Goal: Task Accomplishment & Management: Use online tool/utility

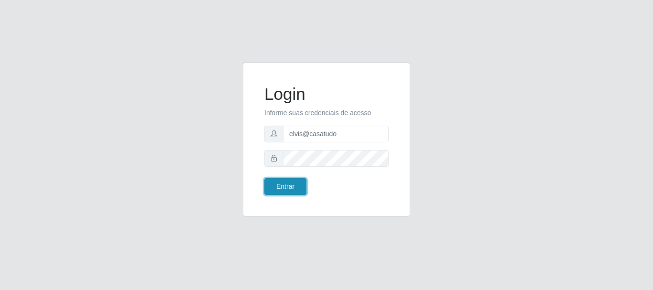
click at [283, 190] on button "Entrar" at bounding box center [285, 186] width 42 height 17
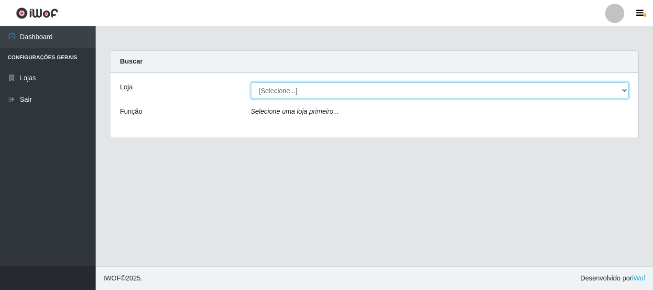
click at [332, 95] on select "[Selecione...] Casatudo BR" at bounding box center [440, 90] width 378 height 17
select select "197"
click at [251, 82] on select "[Selecione...] Casatudo BR" at bounding box center [440, 90] width 378 height 17
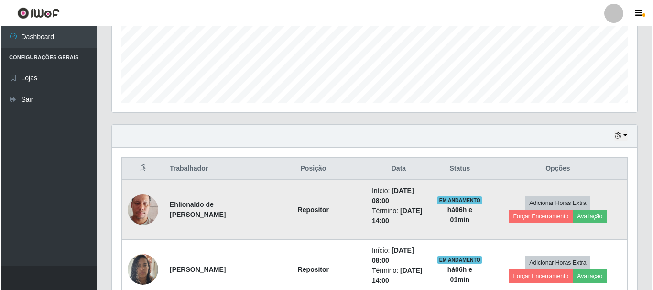
scroll to position [287, 0]
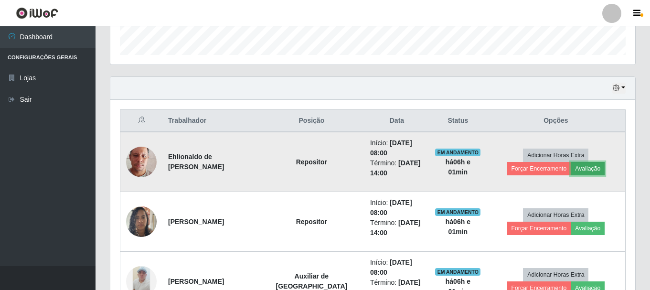
click at [571, 163] on button "Avaliação" at bounding box center [588, 168] width 34 height 13
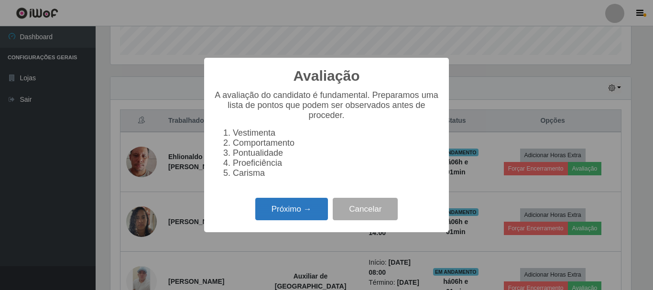
click at [304, 211] on button "Próximo →" at bounding box center [291, 209] width 73 height 22
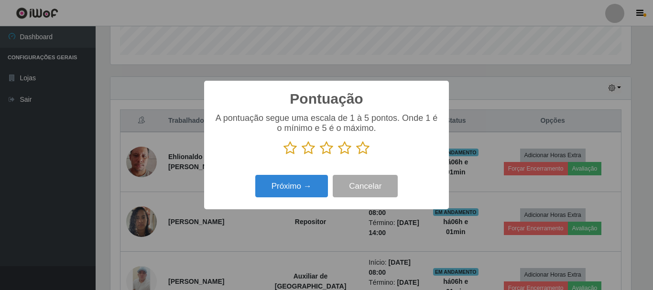
click at [360, 151] on icon at bounding box center [362, 148] width 13 height 14
click at [356, 155] on input "radio" at bounding box center [356, 155] width 0 height 0
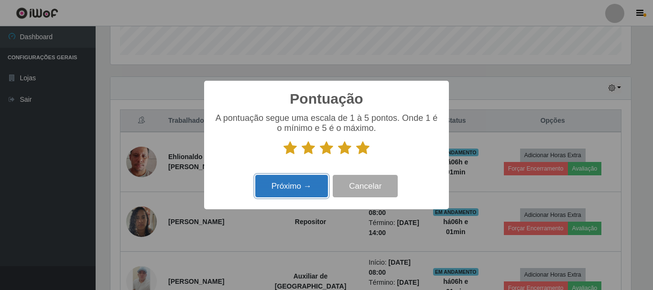
click at [311, 179] on button "Próximo →" at bounding box center [291, 186] width 73 height 22
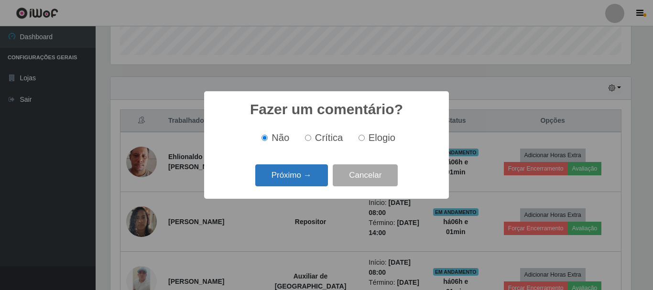
click at [313, 174] on button "Próximo →" at bounding box center [291, 175] width 73 height 22
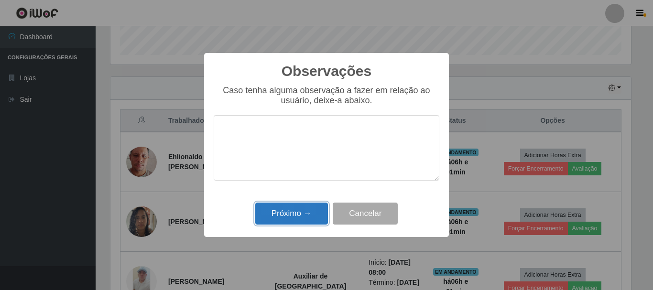
click at [315, 211] on button "Próximo →" at bounding box center [291, 214] width 73 height 22
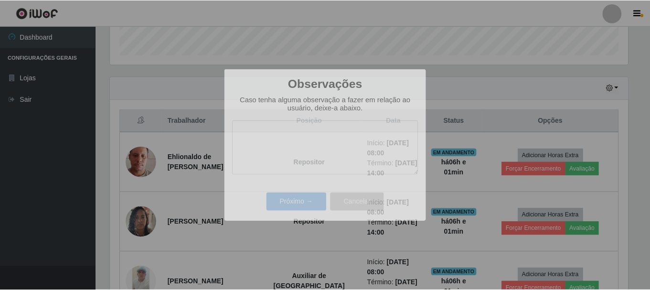
scroll to position [198, 525]
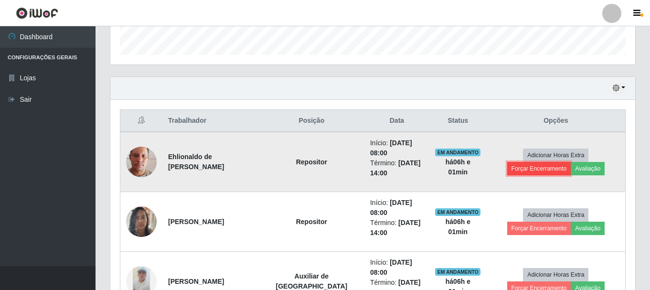
click at [570, 162] on button "Forçar Encerramento" at bounding box center [539, 168] width 64 height 13
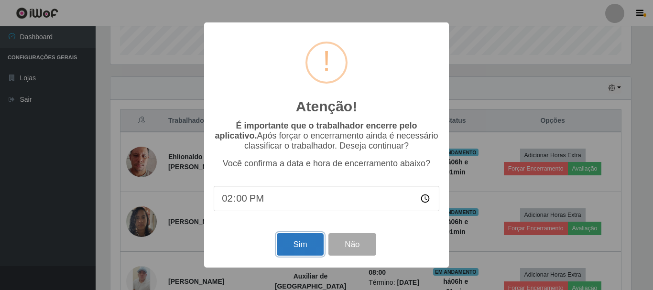
click at [305, 247] on button "Sim" at bounding box center [300, 244] width 46 height 22
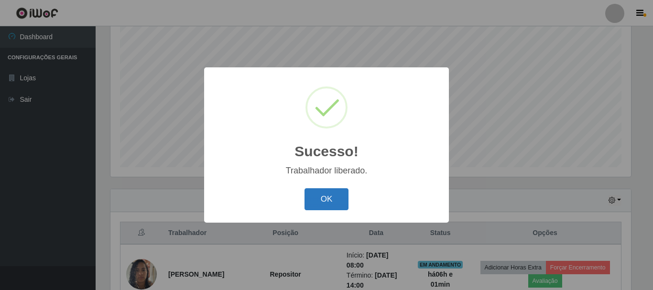
click at [327, 196] on button "OK" at bounding box center [326, 199] width 44 height 22
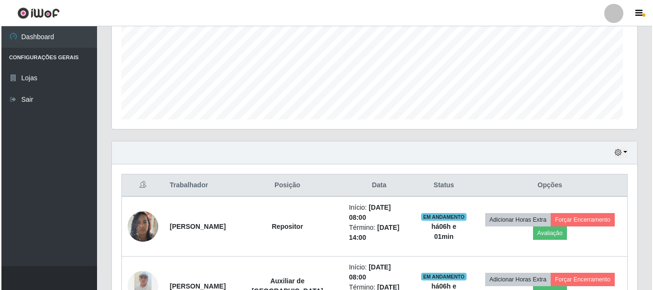
scroll to position [318, 0]
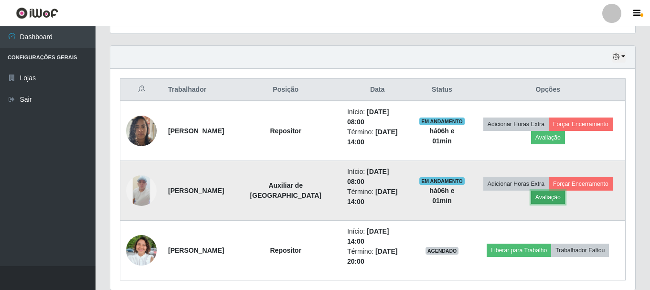
click at [557, 191] on button "Avaliação" at bounding box center [548, 197] width 34 height 13
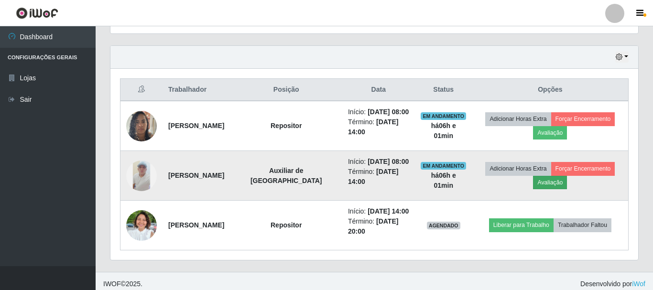
scroll to position [198, 520]
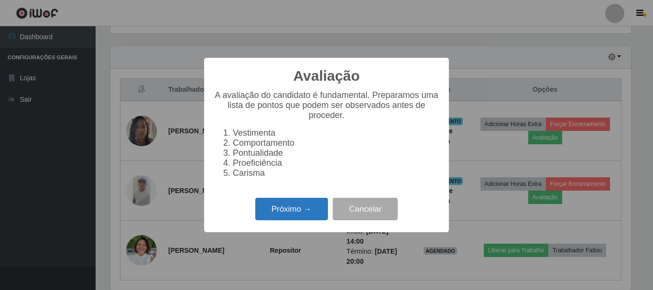
click at [292, 215] on button "Próximo →" at bounding box center [291, 209] width 73 height 22
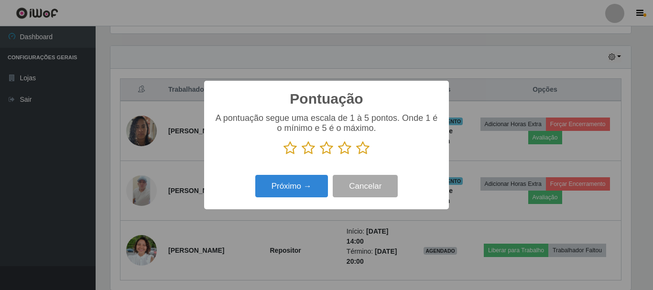
click at [360, 150] on icon at bounding box center [362, 148] width 13 height 14
click at [356, 155] on input "radio" at bounding box center [356, 155] width 0 height 0
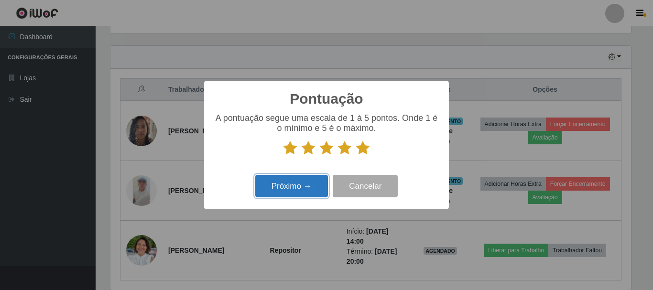
click at [304, 180] on button "Próximo →" at bounding box center [291, 186] width 73 height 22
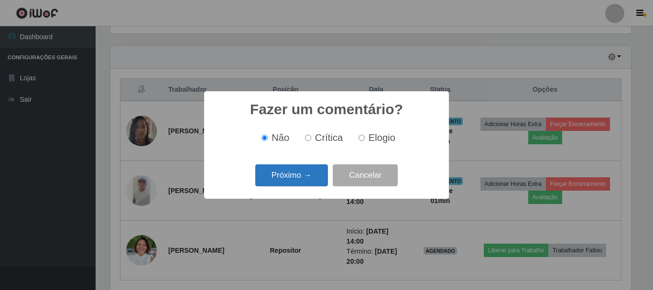
click at [306, 175] on button "Próximo →" at bounding box center [291, 175] width 73 height 22
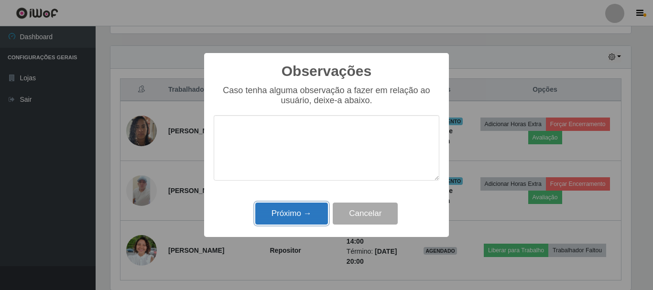
click at [261, 223] on button "Próximo →" at bounding box center [291, 214] width 73 height 22
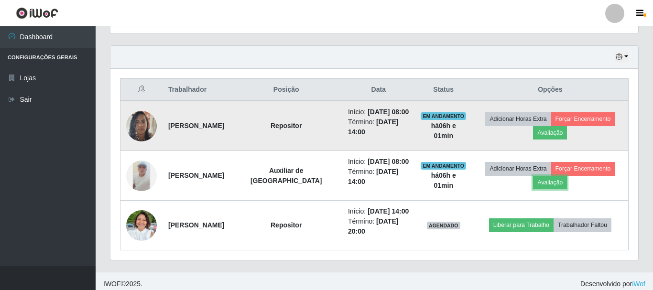
scroll to position [198, 525]
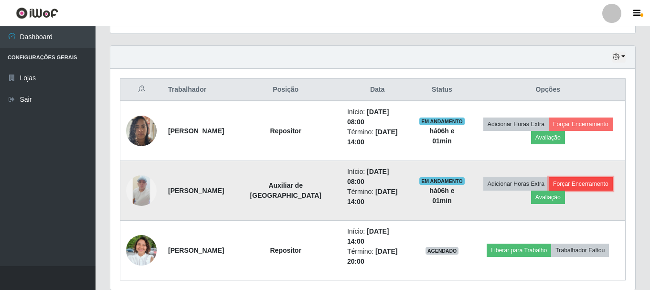
click at [584, 177] on button "Forçar Encerramento" at bounding box center [581, 183] width 64 height 13
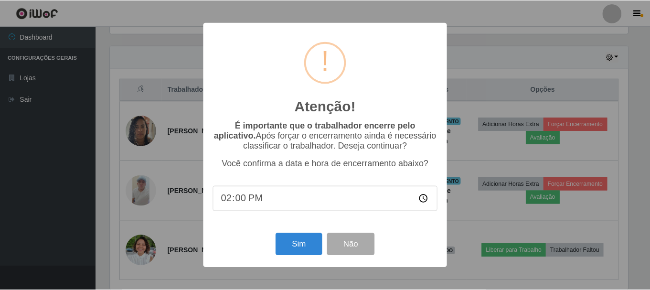
scroll to position [198, 520]
click at [292, 247] on button "Sim" at bounding box center [300, 244] width 46 height 22
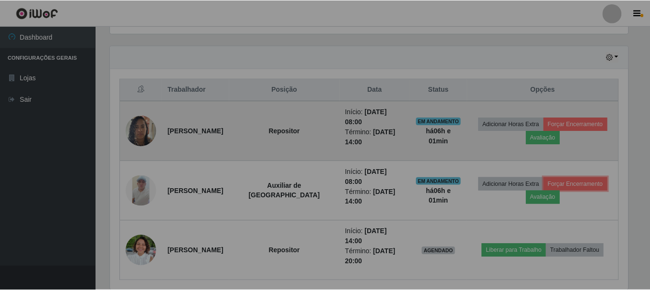
scroll to position [0, 0]
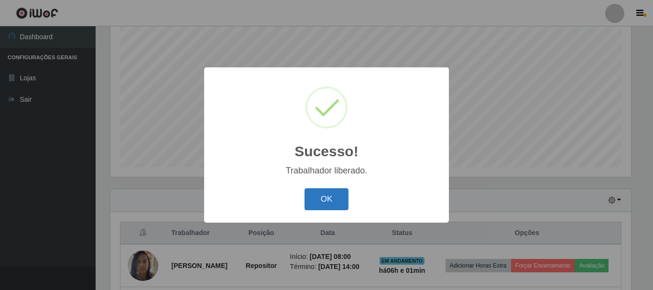
drag, startPoint x: 325, startPoint y: 194, endPoint x: 317, endPoint y: 195, distance: 8.3
click at [324, 194] on button "OK" at bounding box center [326, 199] width 44 height 22
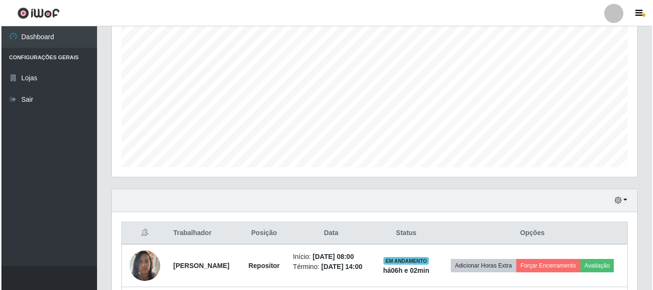
scroll to position [222, 0]
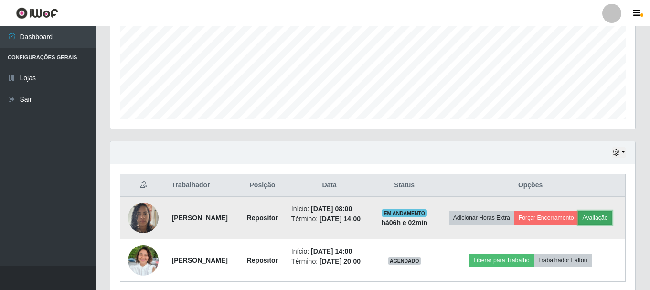
click at [579, 225] on button "Avaliação" at bounding box center [596, 217] width 34 height 13
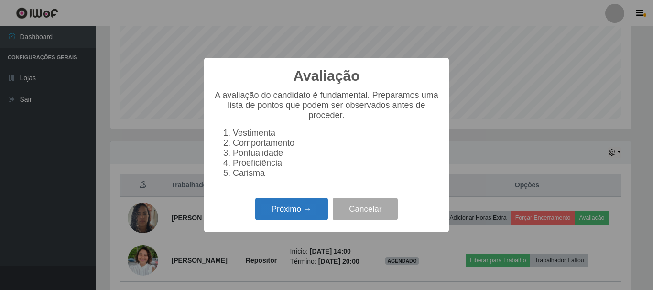
click at [288, 220] on button "Próximo →" at bounding box center [291, 209] width 73 height 22
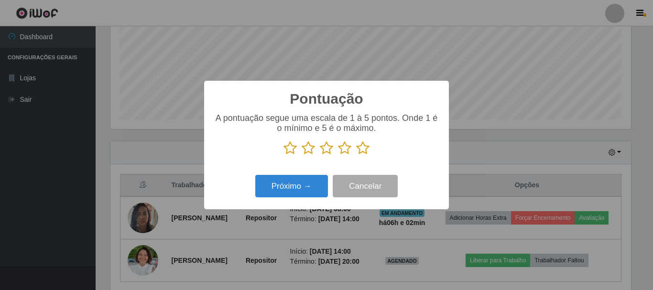
drag, startPoint x: 366, startPoint y: 146, endPoint x: 327, endPoint y: 165, distance: 42.7
click at [362, 149] on icon at bounding box center [362, 148] width 13 height 14
click at [356, 155] on input "radio" at bounding box center [356, 155] width 0 height 0
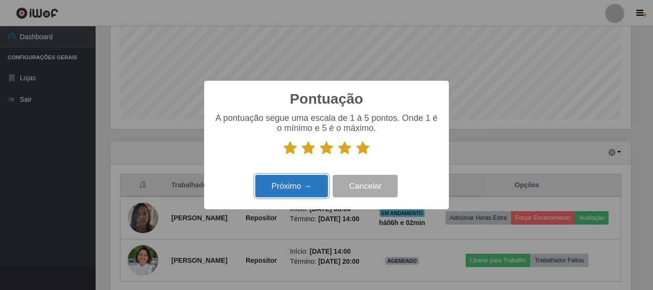
click at [303, 184] on button "Próximo →" at bounding box center [291, 186] width 73 height 22
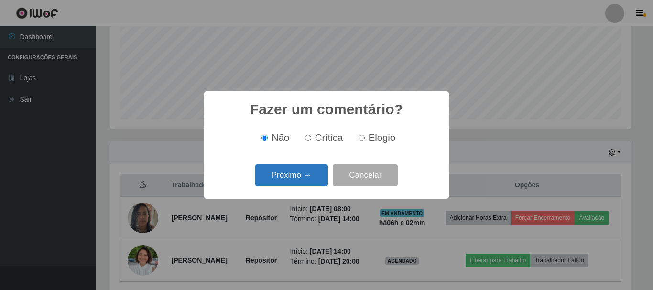
click at [310, 176] on button "Próximo →" at bounding box center [291, 175] width 73 height 22
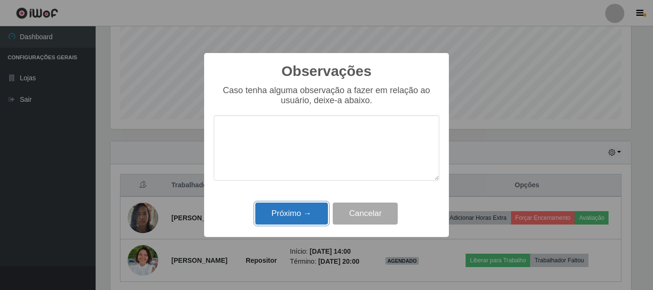
click at [302, 218] on button "Próximo →" at bounding box center [291, 214] width 73 height 22
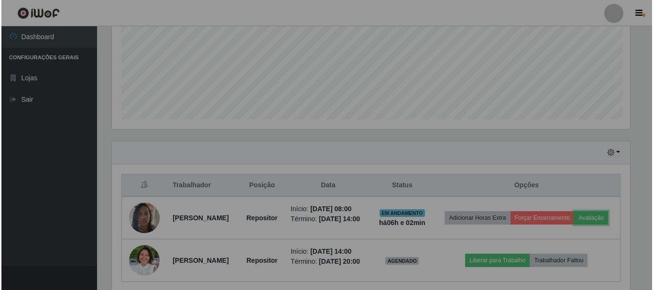
scroll to position [198, 525]
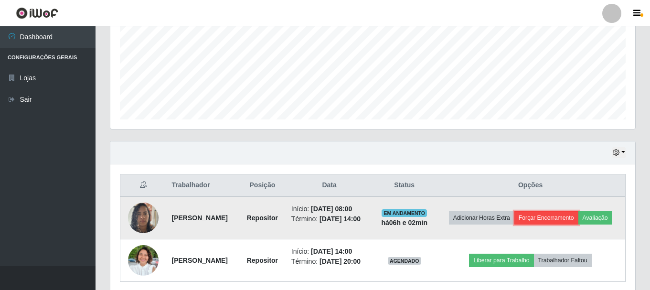
click at [572, 218] on button "Forçar Encerramento" at bounding box center [547, 217] width 64 height 13
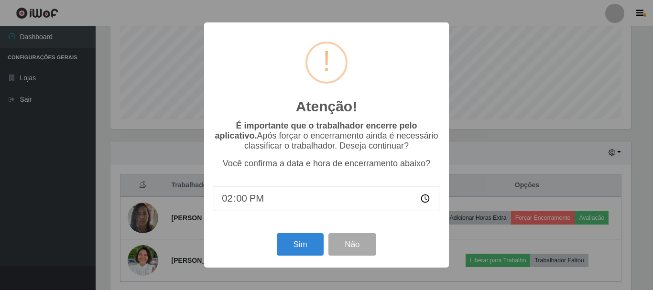
click at [294, 261] on div "Atenção! × É importante que o trabalhador encerre pelo aplicativo. Após forçar …" at bounding box center [326, 144] width 245 height 245
click at [293, 255] on button "Sim" at bounding box center [300, 244] width 46 height 22
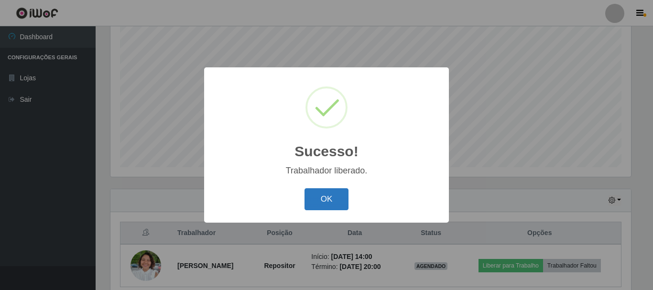
click at [326, 205] on button "OK" at bounding box center [326, 199] width 44 height 22
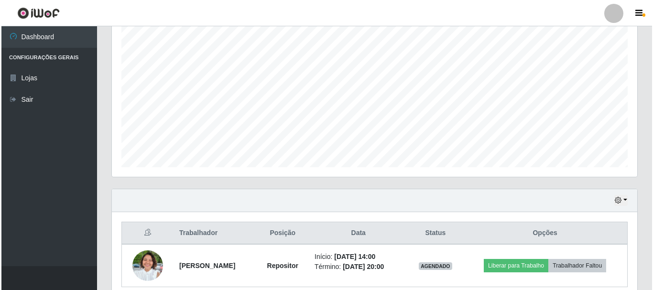
scroll to position [217, 0]
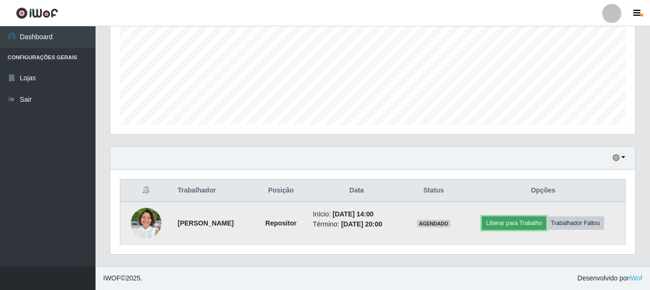
click at [515, 224] on button "Liberar para Trabalho" at bounding box center [514, 222] width 65 height 13
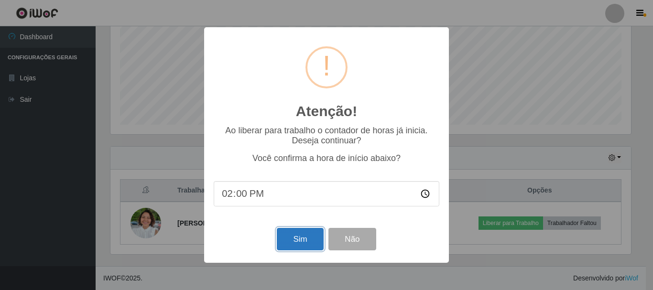
click at [297, 240] on button "Sim" at bounding box center [300, 239] width 46 height 22
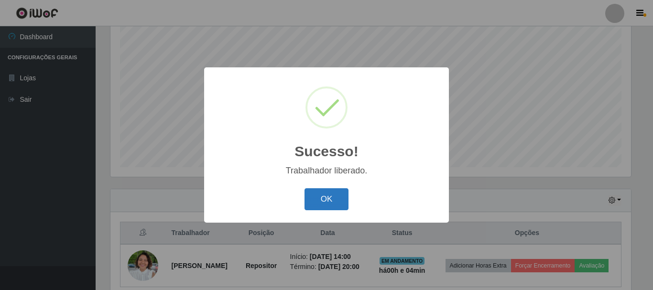
click at [332, 206] on button "OK" at bounding box center [326, 199] width 44 height 22
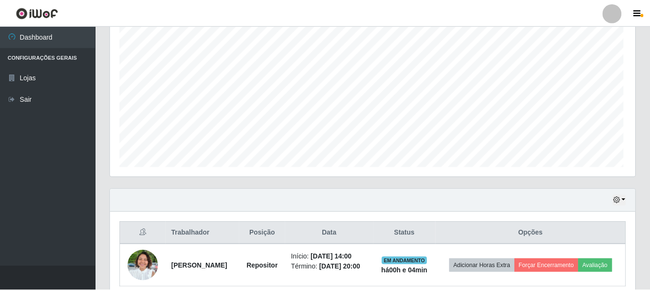
scroll to position [198, 525]
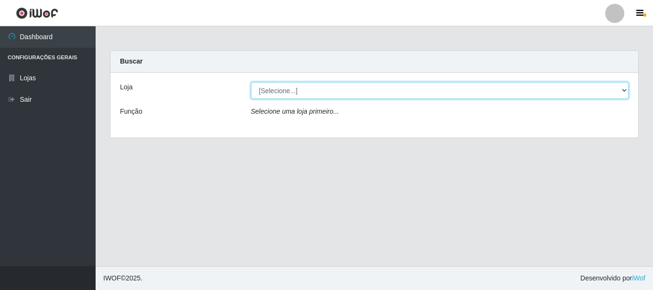
click at [324, 93] on select "[Selecione...] Casatudo BR" at bounding box center [440, 90] width 378 height 17
select select "197"
click at [251, 82] on select "[Selecione...] Casatudo BR" at bounding box center [440, 90] width 378 height 17
